Goal: Task Accomplishment & Management: Use online tool/utility

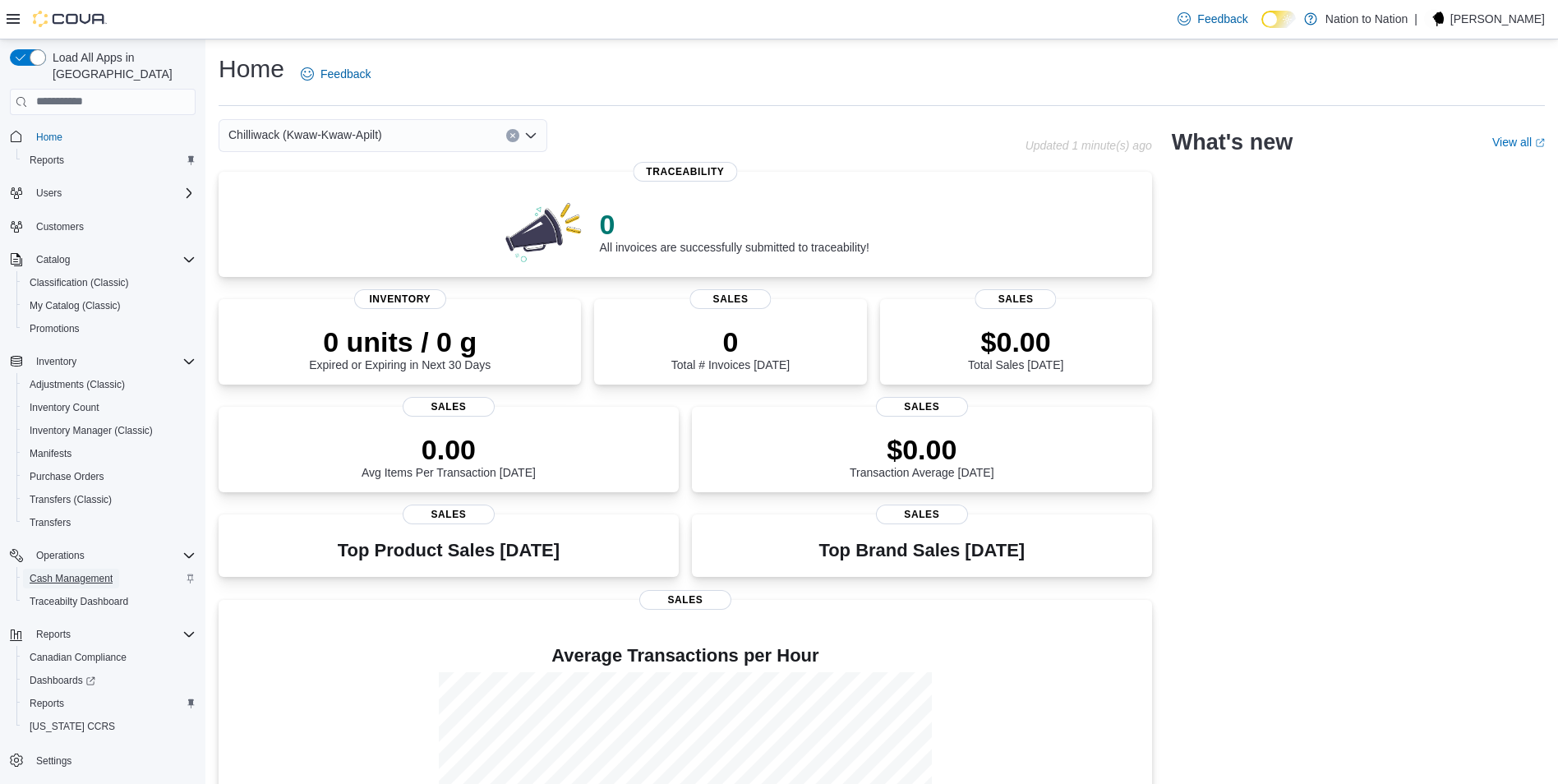
click at [74, 572] on span "Cash Management" at bounding box center [71, 579] width 83 height 13
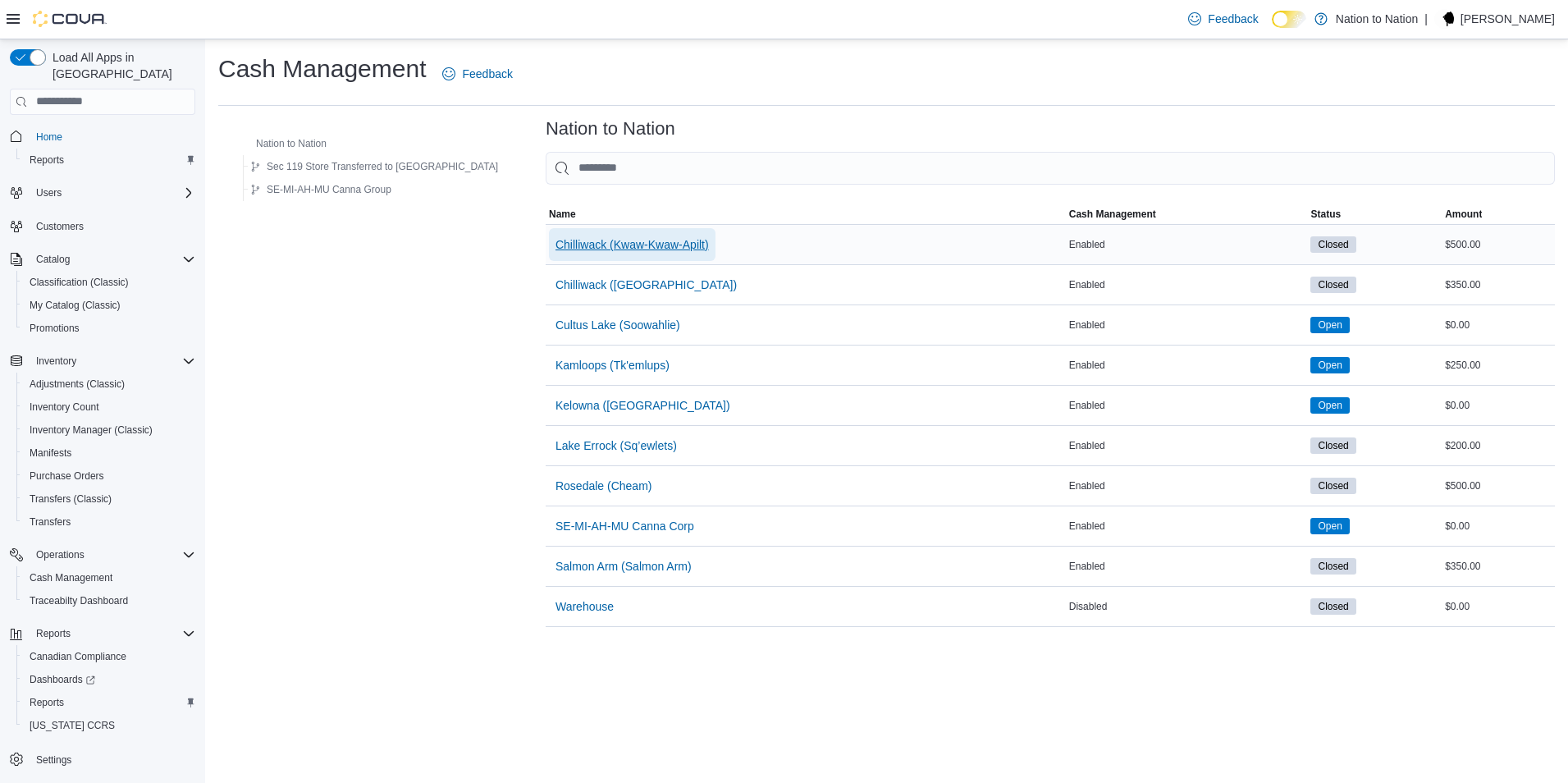
click at [556, 249] on span "Chilliwack (Kwaw-Kwaw-Apilt)" at bounding box center [632, 245] width 153 height 17
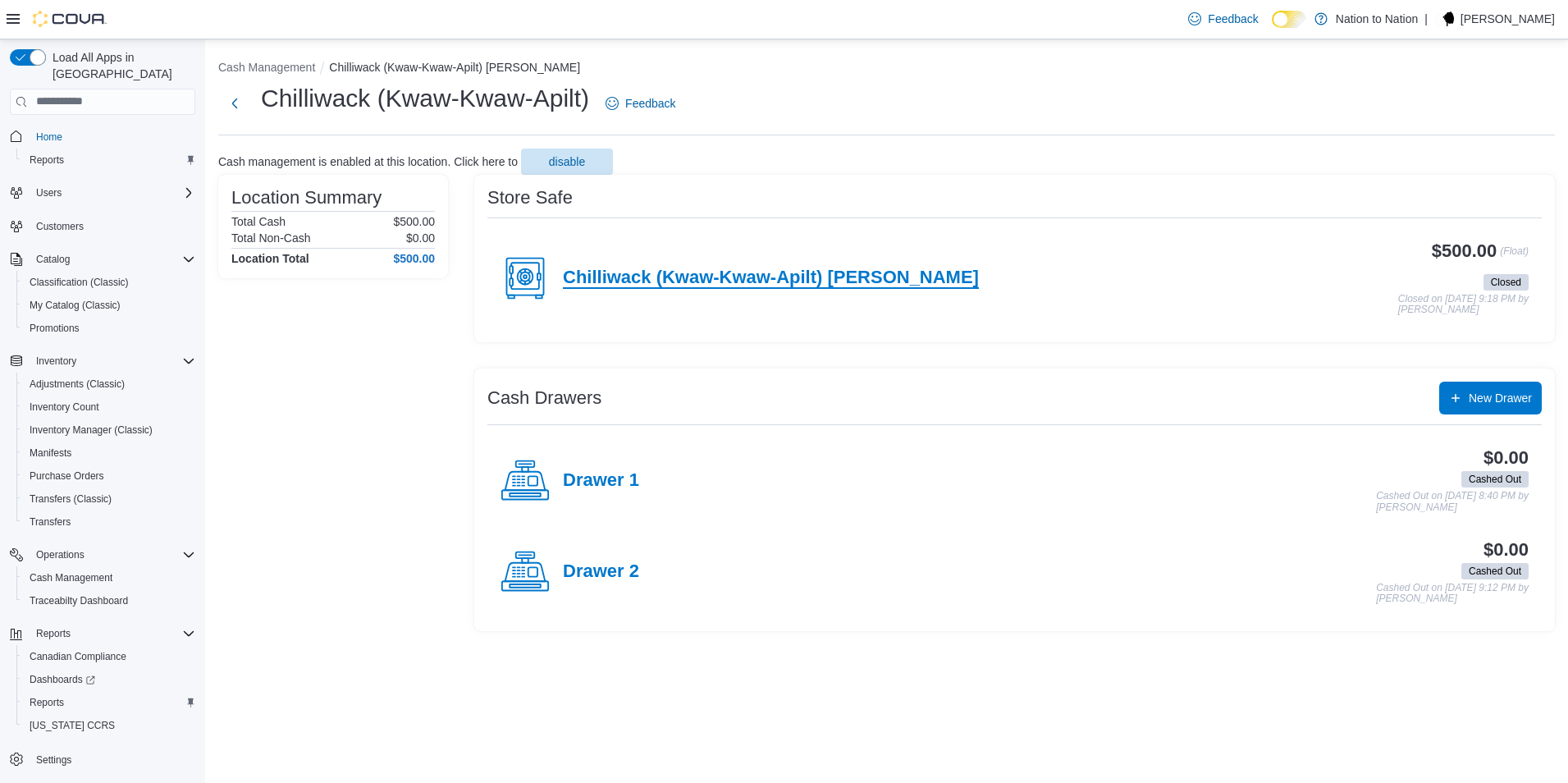
click at [599, 281] on h4 "Chilliwack (Kwaw-Kwaw-Apilt) [PERSON_NAME]" at bounding box center [771, 277] width 416 height 21
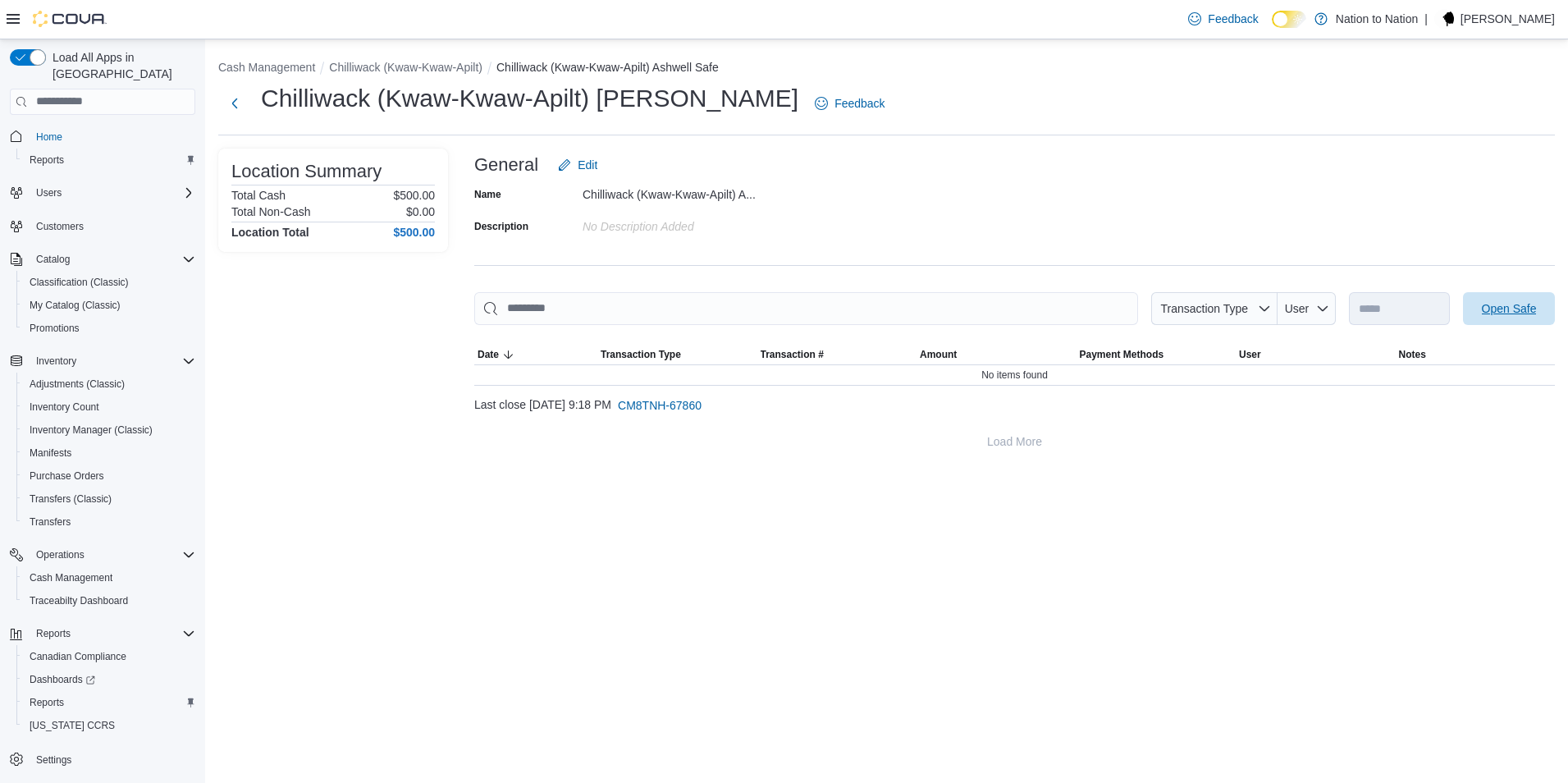
click at [1519, 303] on span "Open Safe" at bounding box center [1509, 309] width 55 height 17
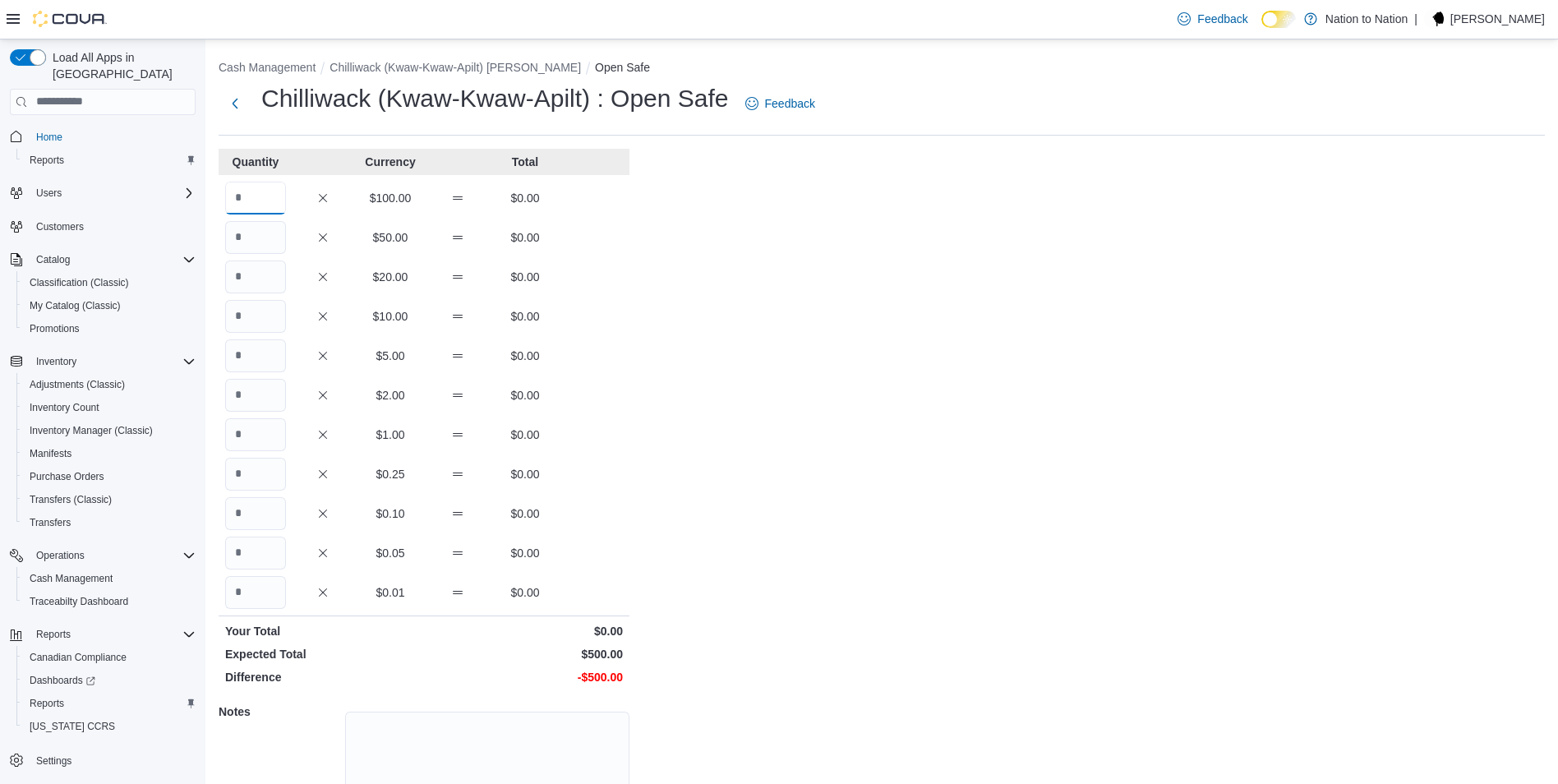
click at [266, 195] on input "Quantity" at bounding box center [255, 197] width 60 height 33
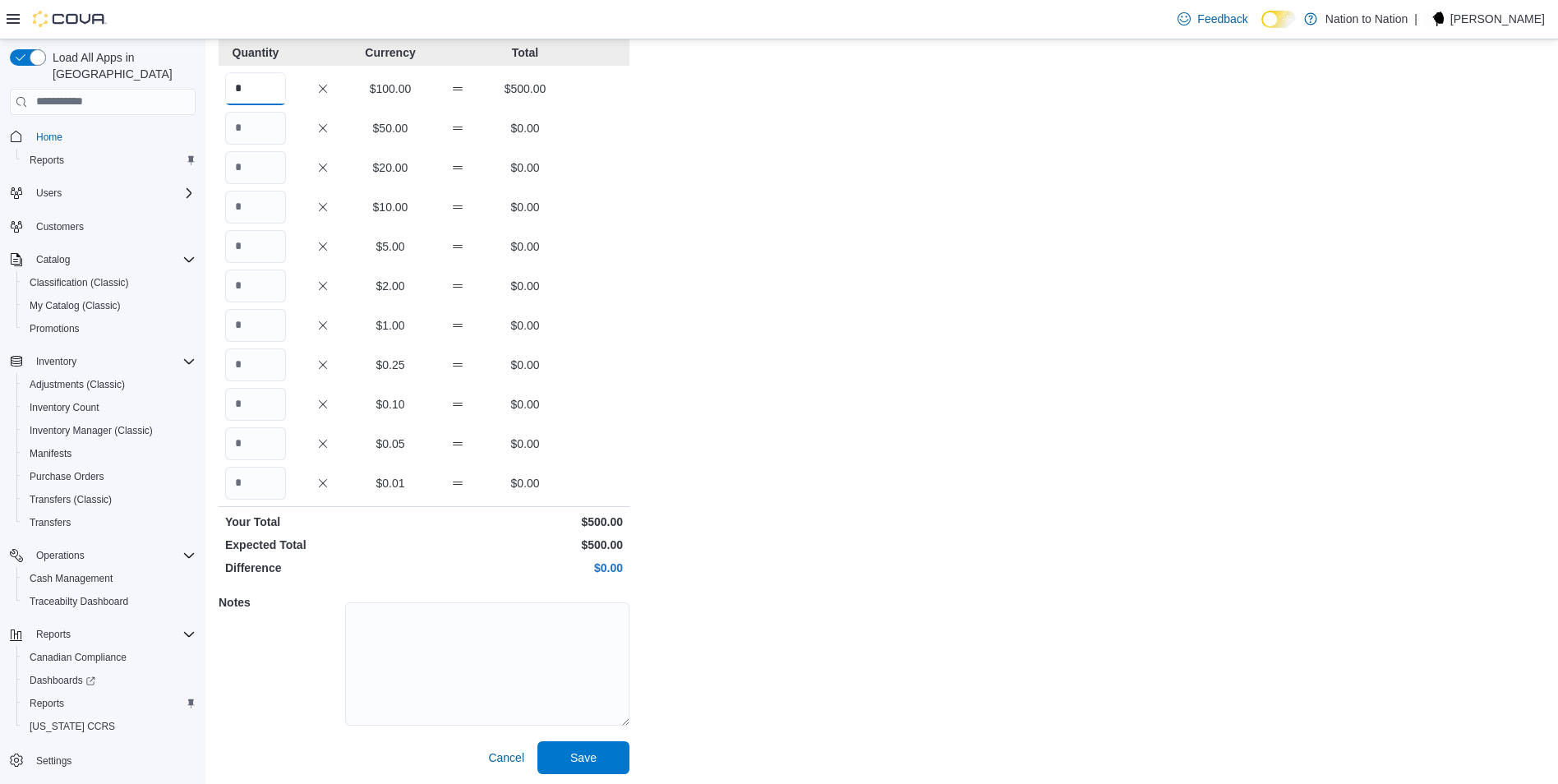
scroll to position [112, 0]
type input "*"
click at [609, 757] on span "Save" at bounding box center [583, 752] width 72 height 33
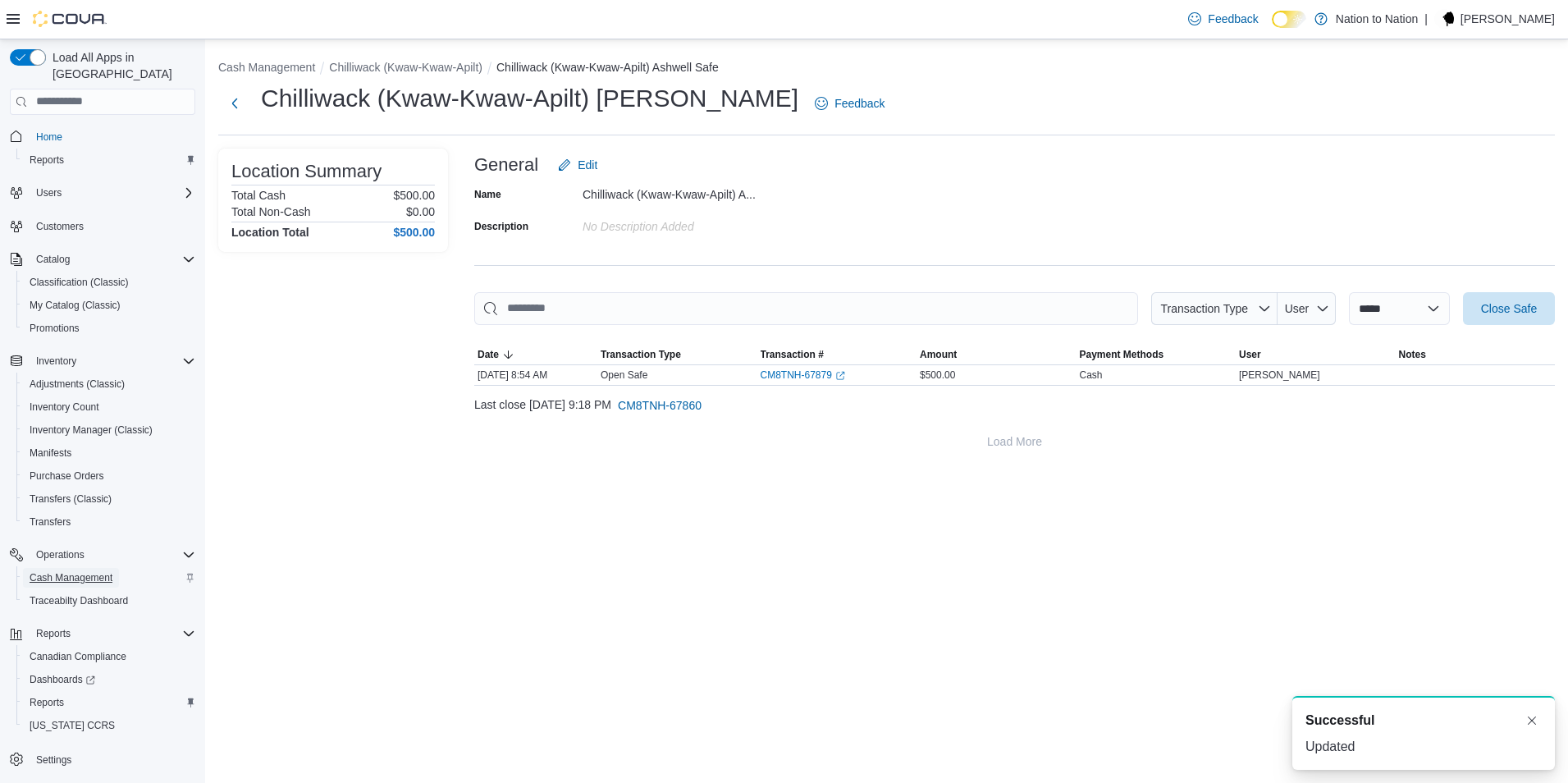
click at [82, 571] on span "Cash Management" at bounding box center [71, 578] width 83 height 13
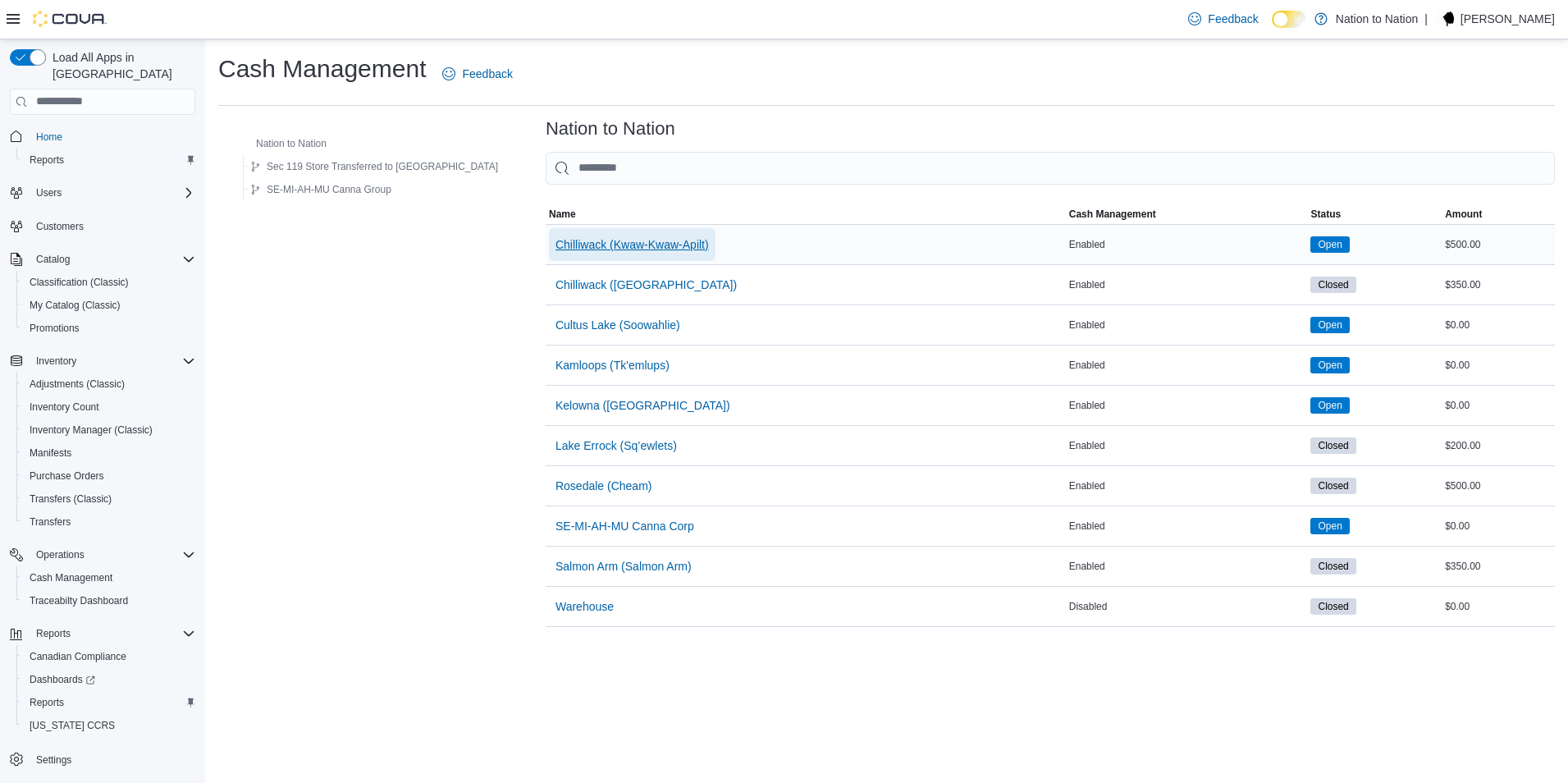
click at [563, 250] on span "Chilliwack (Kwaw-Kwaw-Apilt)" at bounding box center [632, 245] width 153 height 17
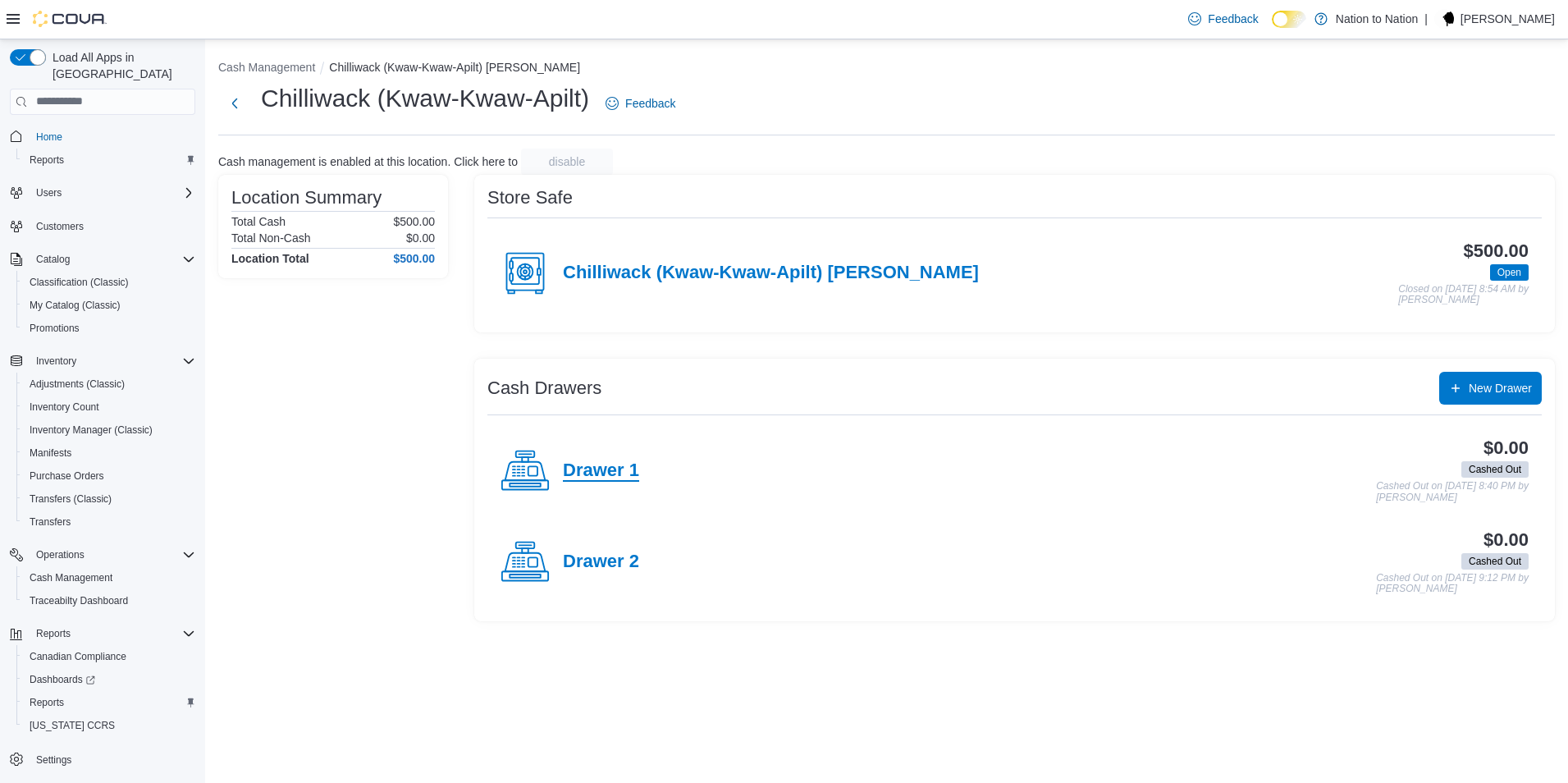
click at [613, 473] on h4 "Drawer 1" at bounding box center [601, 470] width 76 height 21
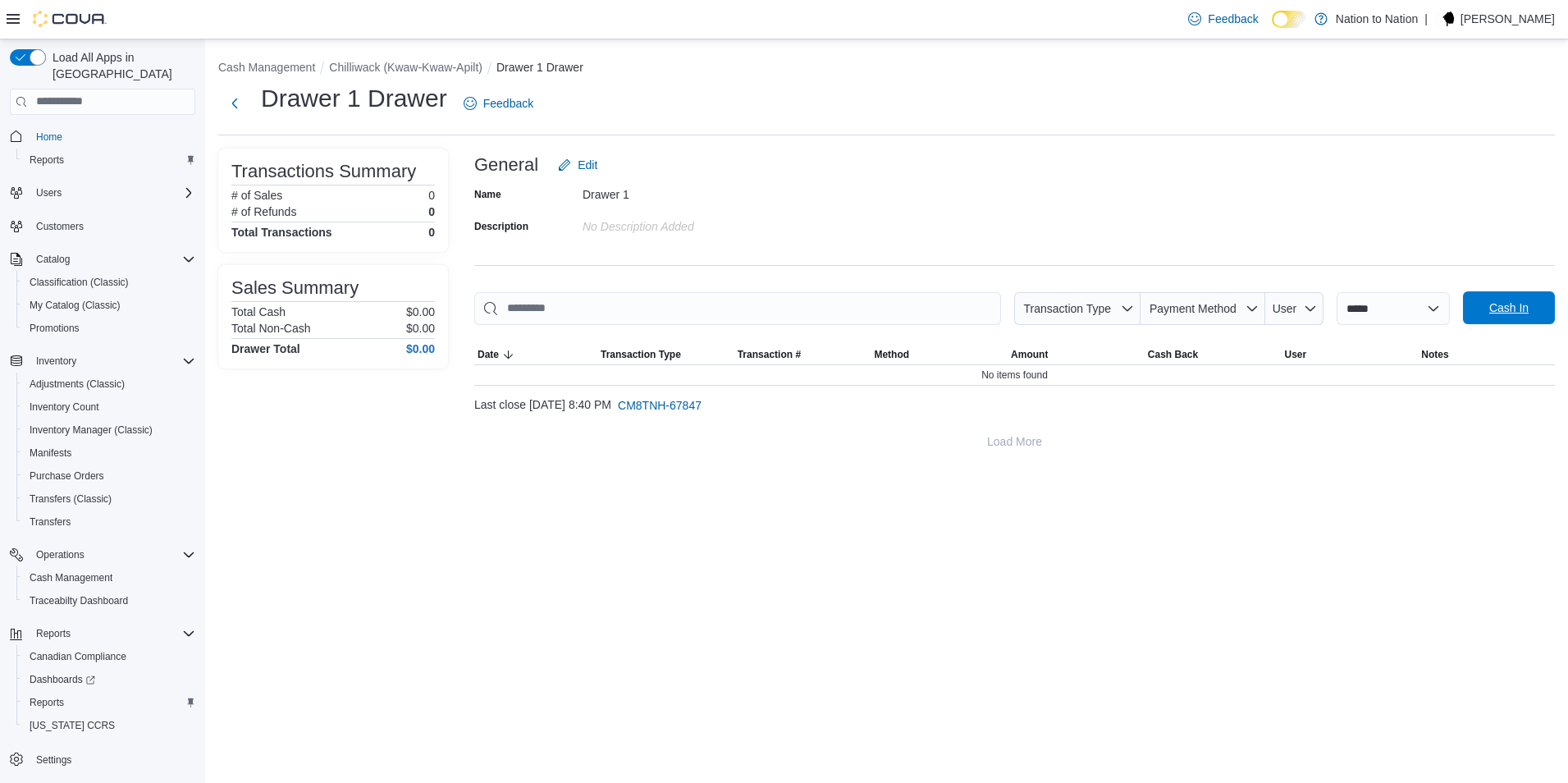
click at [1524, 316] on span "Cash In" at bounding box center [1510, 307] width 72 height 32
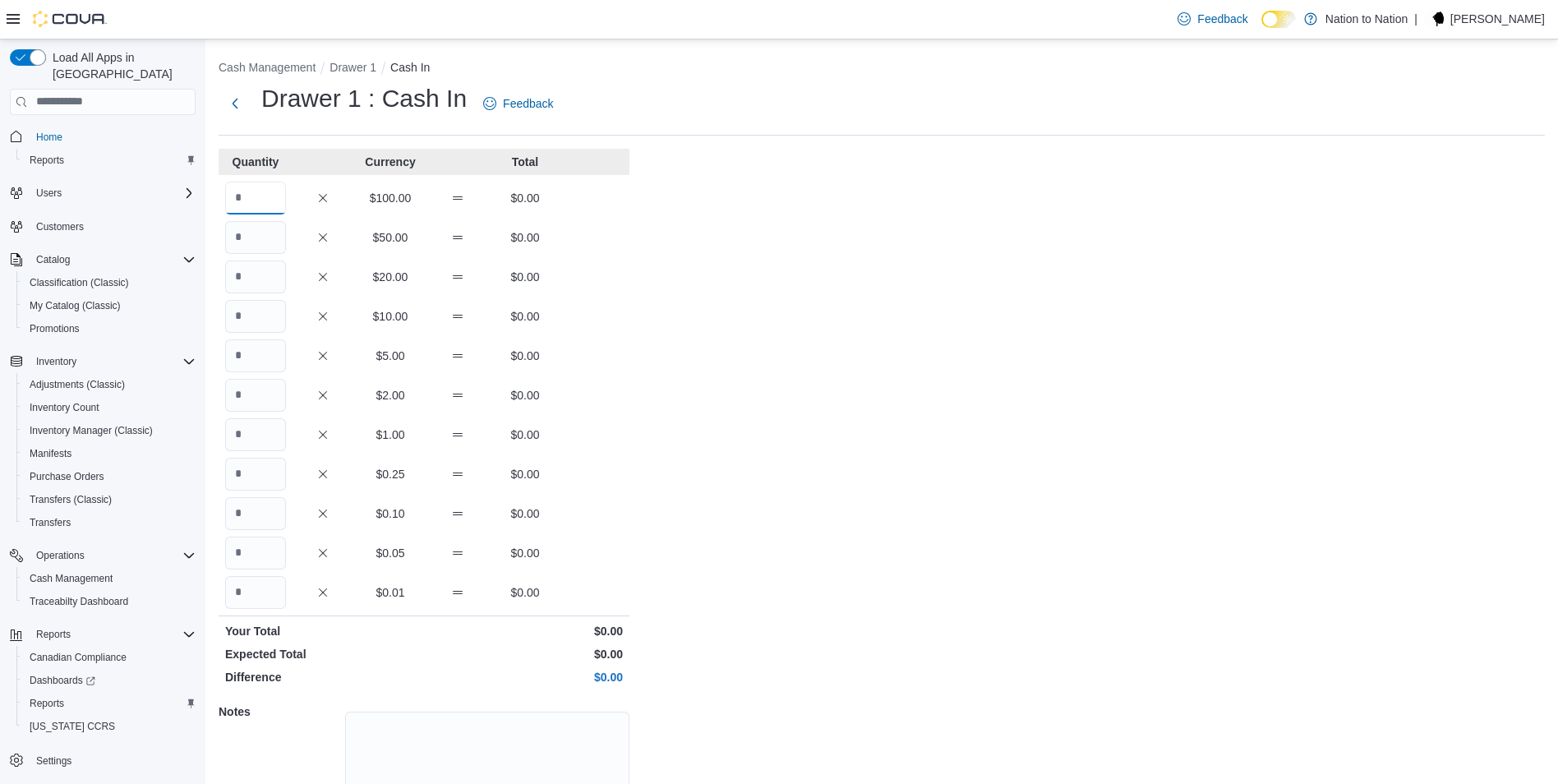
click at [246, 202] on input "Quantity" at bounding box center [255, 197] width 60 height 33
type input "*"
click at [236, 235] on input "Quantity" at bounding box center [255, 237] width 60 height 33
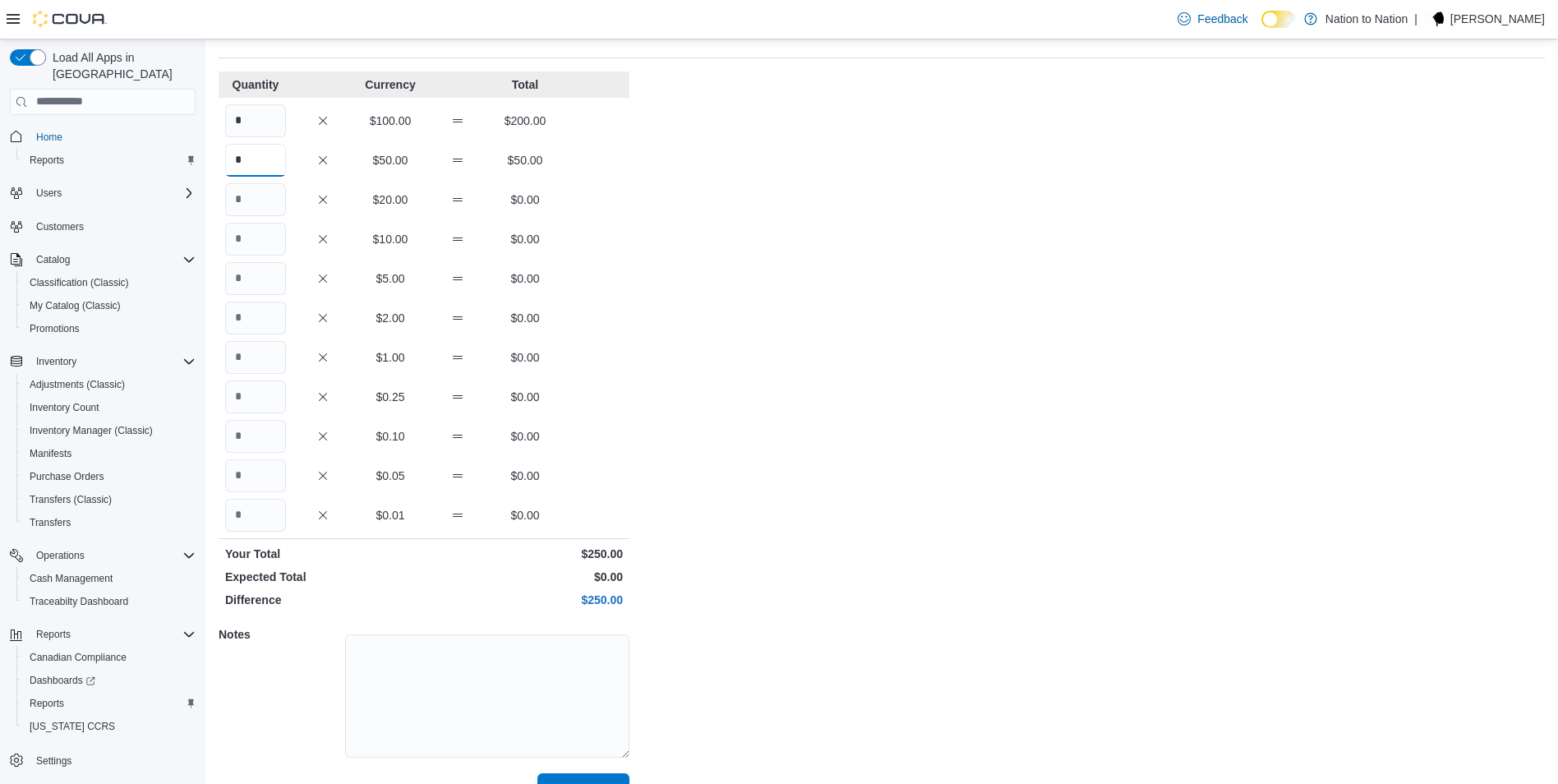
scroll to position [112, 0]
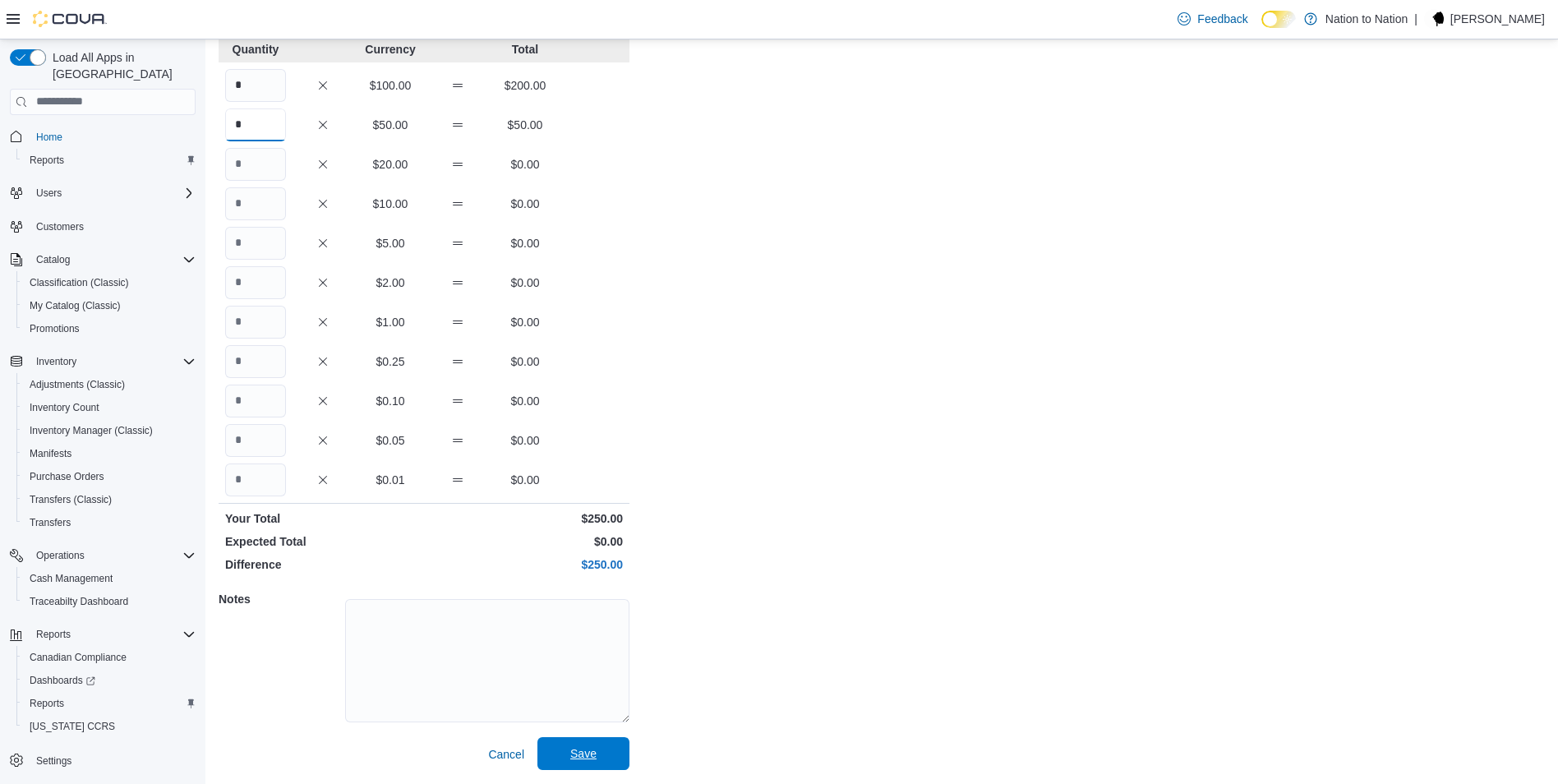
type input "*"
click at [603, 764] on span "Save" at bounding box center [583, 752] width 72 height 33
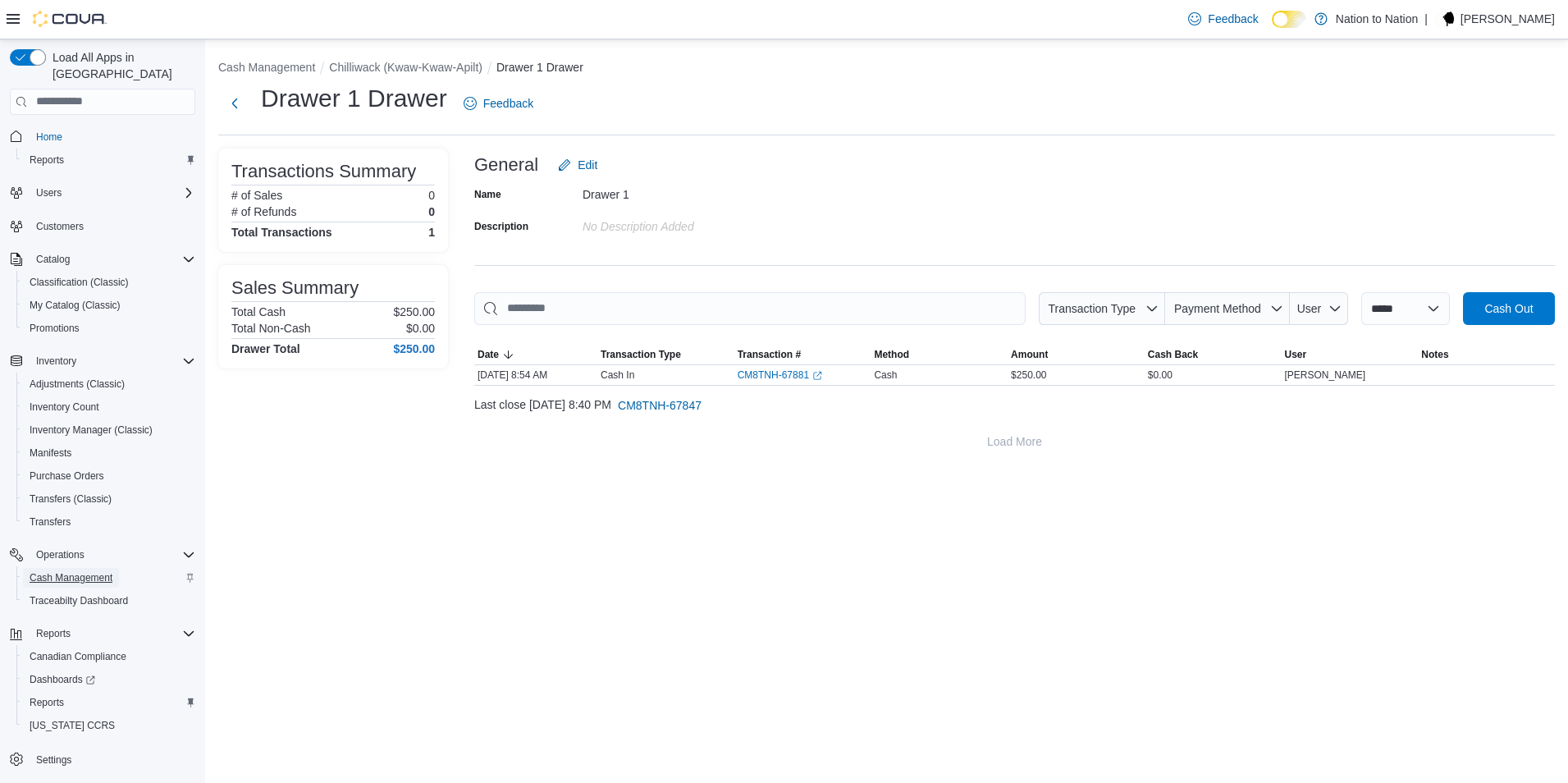
click at [82, 571] on span "Cash Management" at bounding box center [71, 578] width 83 height 13
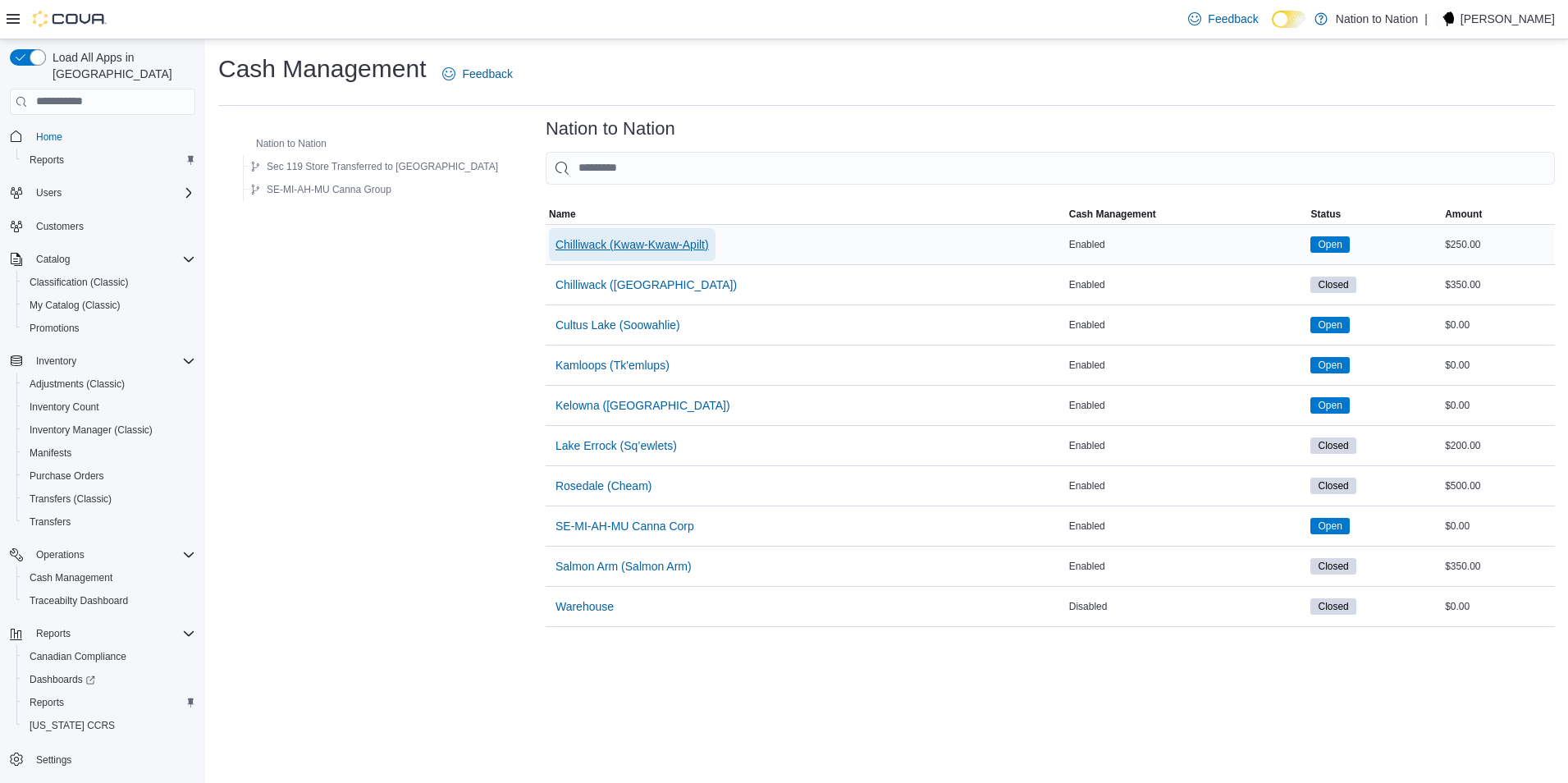
click at [565, 244] on span "Chilliwack (Kwaw-Kwaw-Apilt)" at bounding box center [632, 245] width 153 height 17
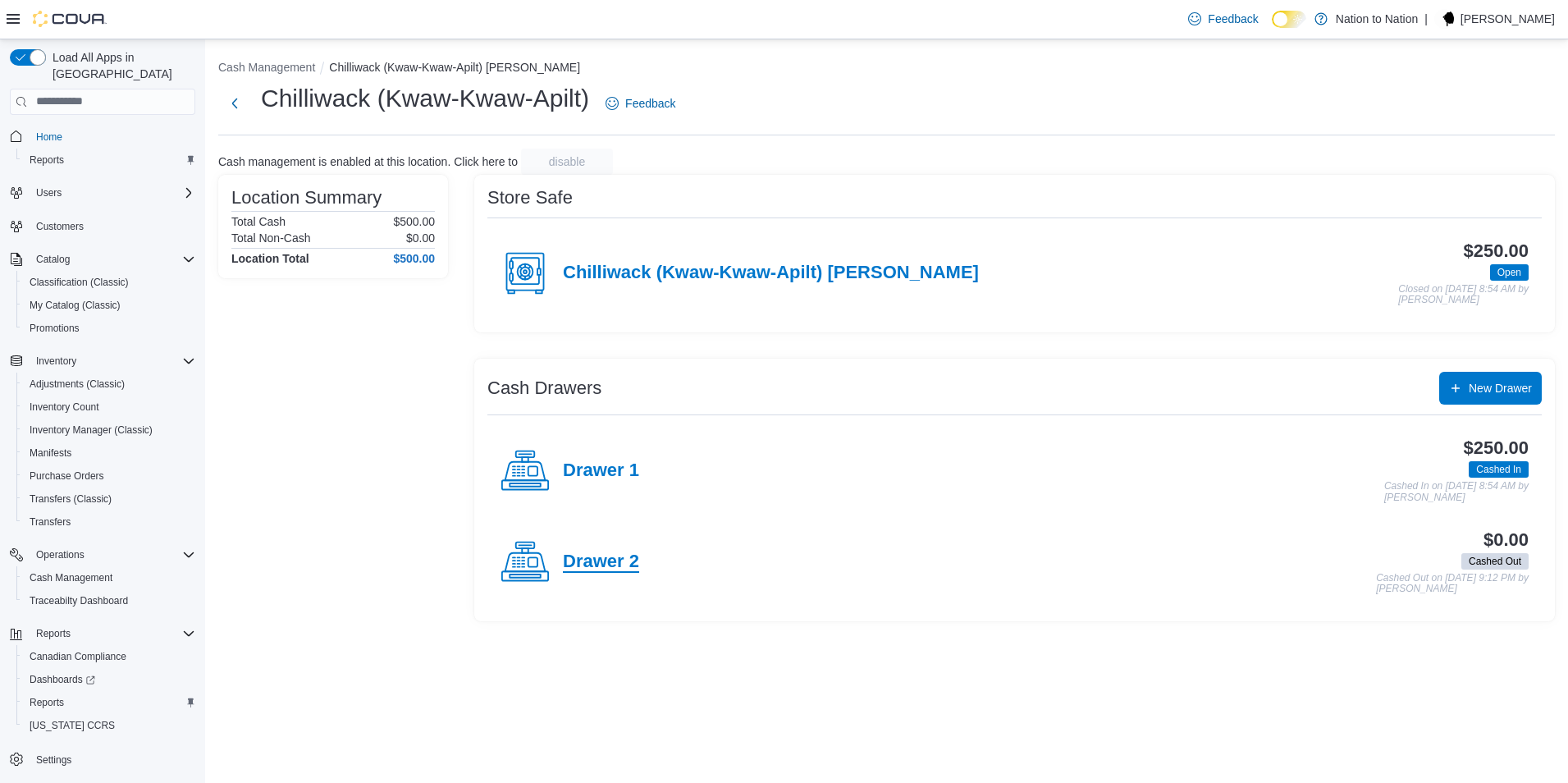
click at [615, 557] on h4 "Drawer 2" at bounding box center [601, 561] width 76 height 21
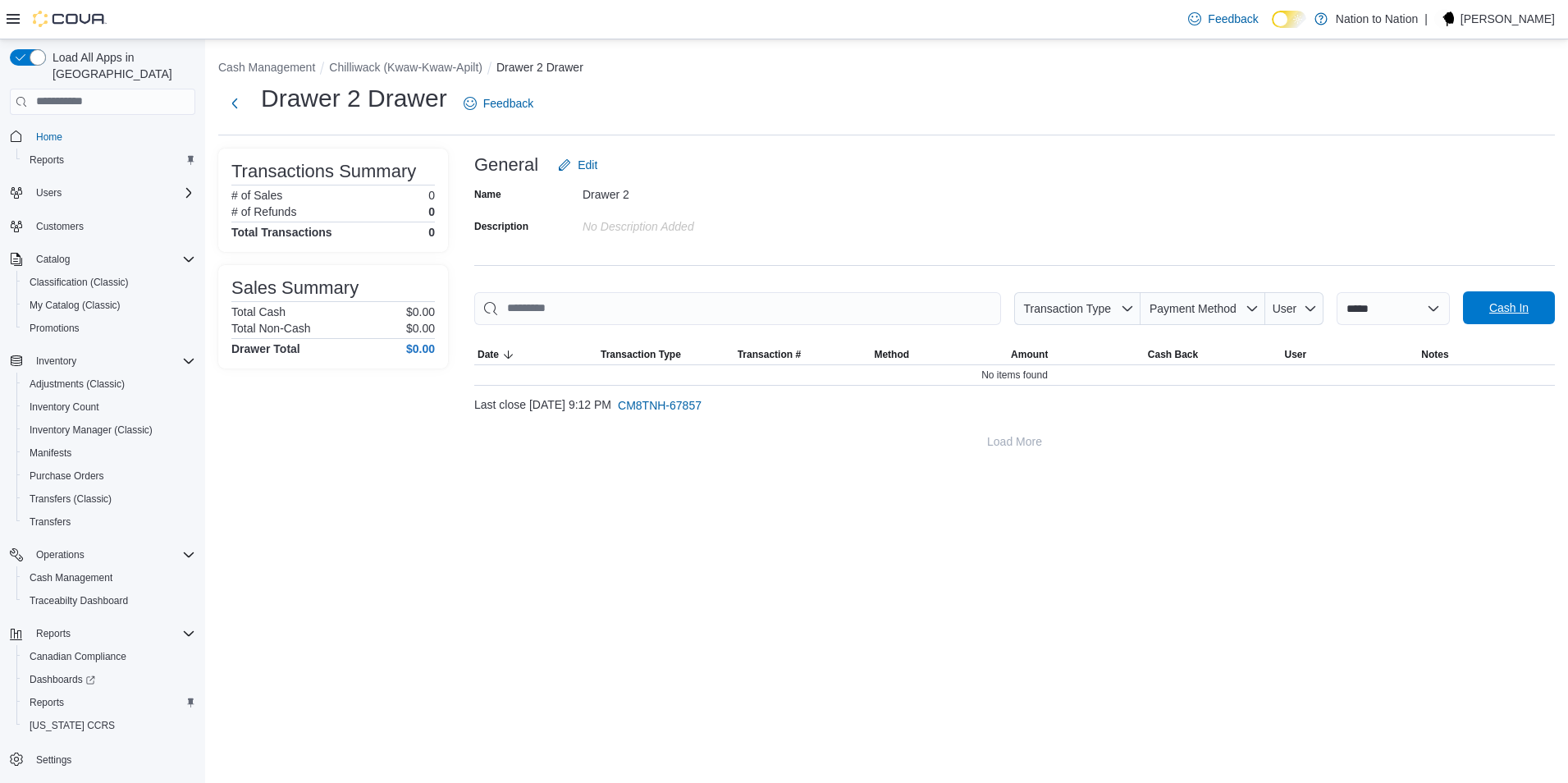
click at [1482, 302] on span "Cash In" at bounding box center [1510, 307] width 72 height 32
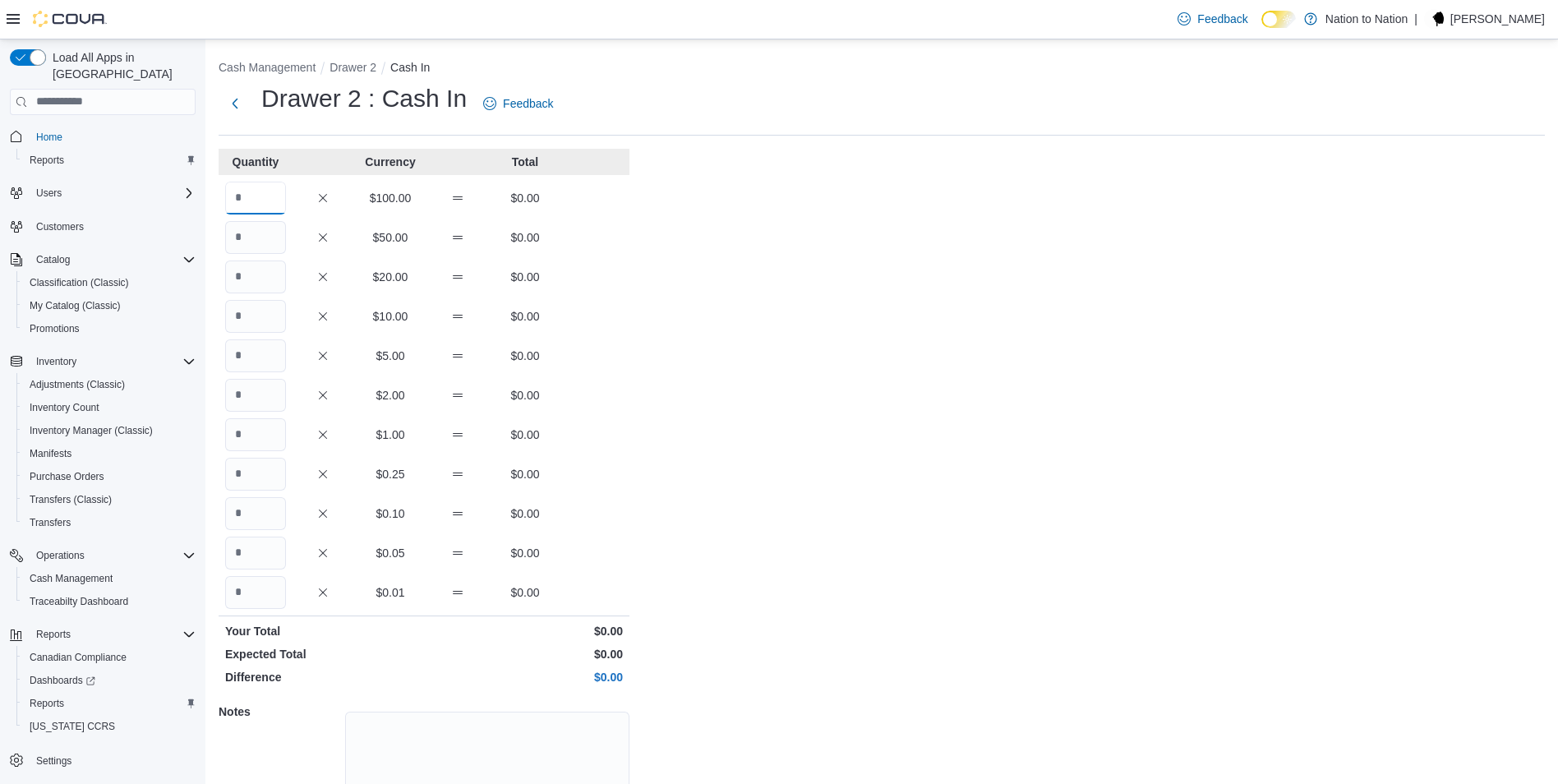
click at [266, 200] on input "Quantity" at bounding box center [255, 197] width 60 height 33
type input "*"
click at [249, 239] on input "Quantity" at bounding box center [255, 237] width 60 height 33
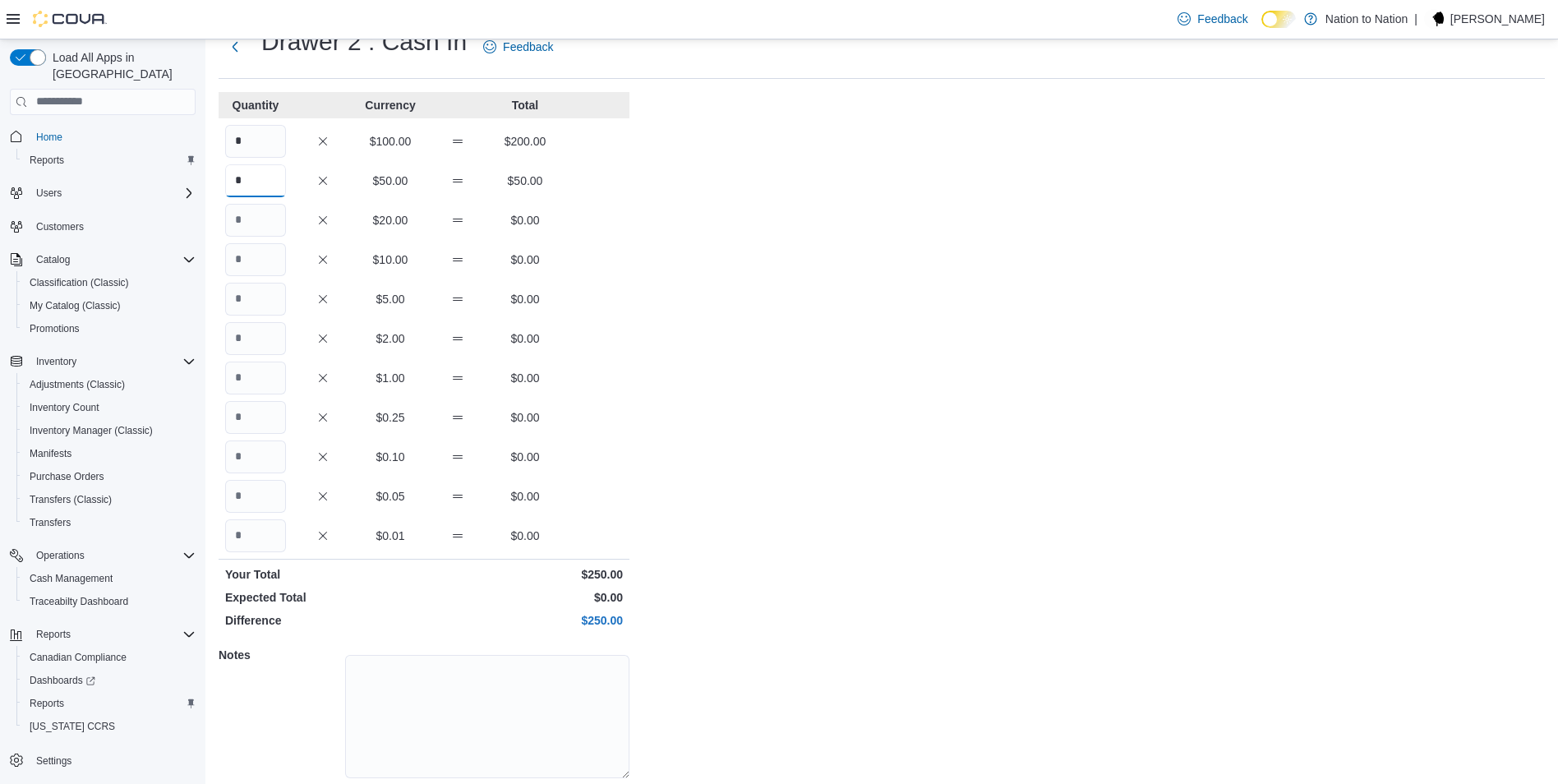
scroll to position [112, 0]
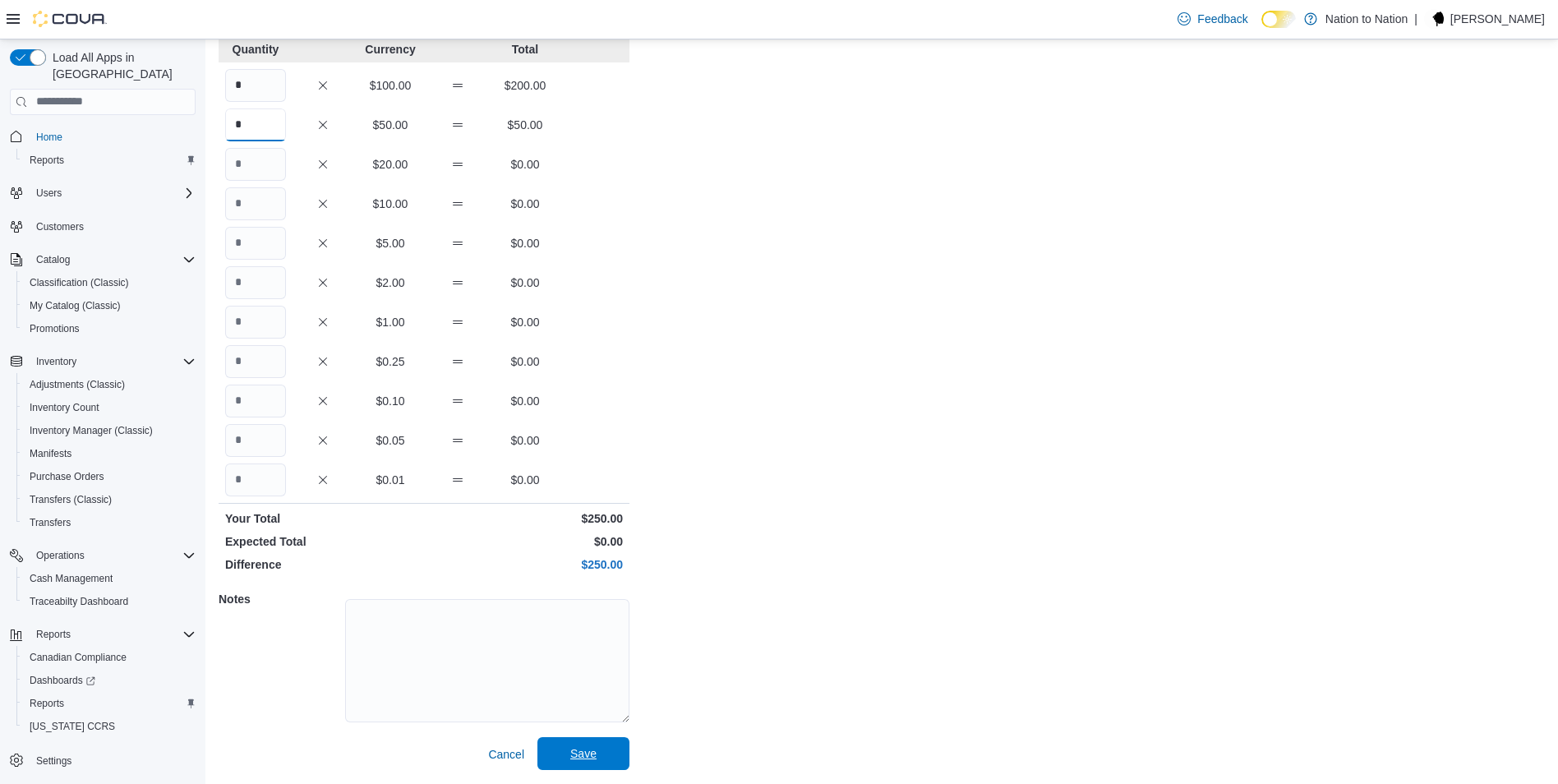
type input "*"
click at [598, 752] on span "Save" at bounding box center [583, 752] width 72 height 33
